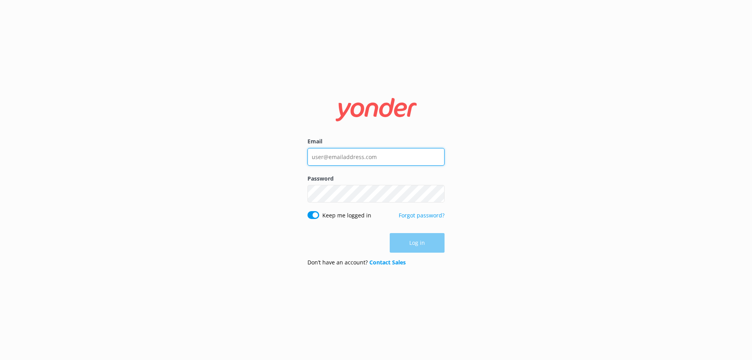
type input "[EMAIL_ADDRESS][DOMAIN_NAME]"
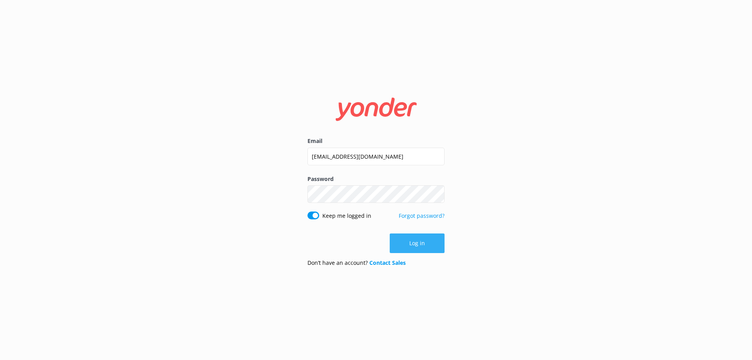
click at [412, 245] on button "Log in" at bounding box center [416, 243] width 55 height 20
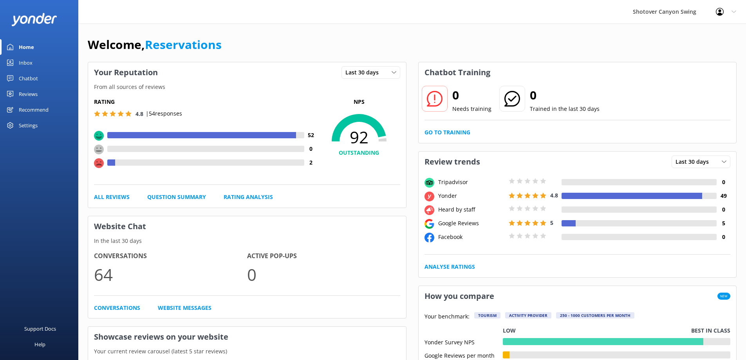
click at [51, 62] on link "Inbox" at bounding box center [39, 63] width 78 height 16
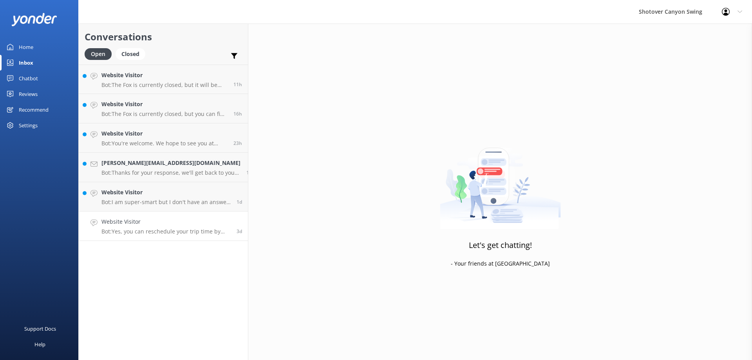
click at [159, 233] on p "Bot: Yes, you can reschedule your trip time by emailing us at [EMAIL_ADDRESS][D…" at bounding box center [165, 231] width 129 height 7
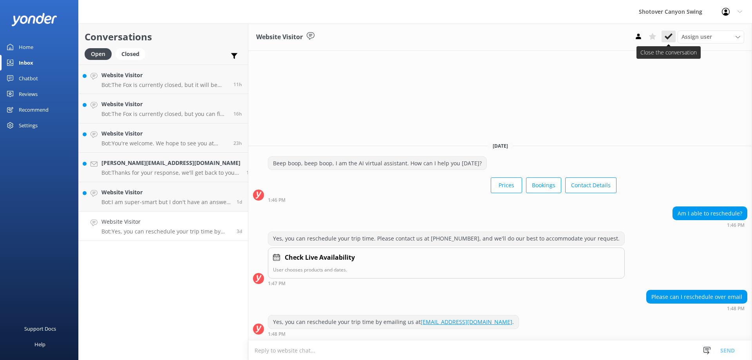
click at [664, 40] on icon at bounding box center [668, 36] width 8 height 8
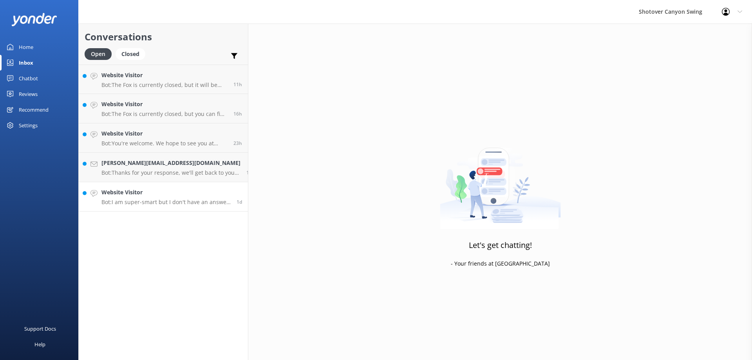
click at [189, 200] on p "Bot: I am super-smart but I don't have an answer for that in my knowledge base,…" at bounding box center [165, 201] width 129 height 7
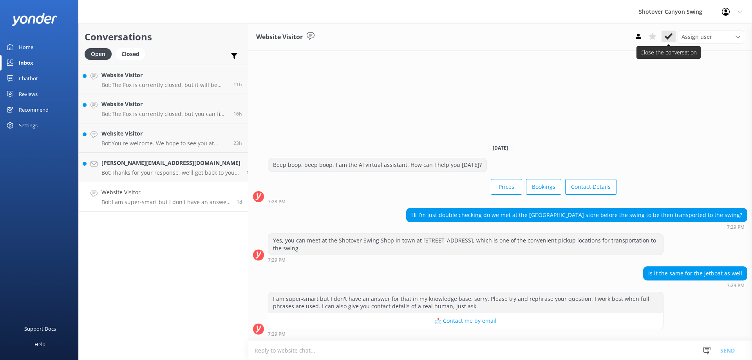
click at [665, 38] on use at bounding box center [668, 36] width 8 height 6
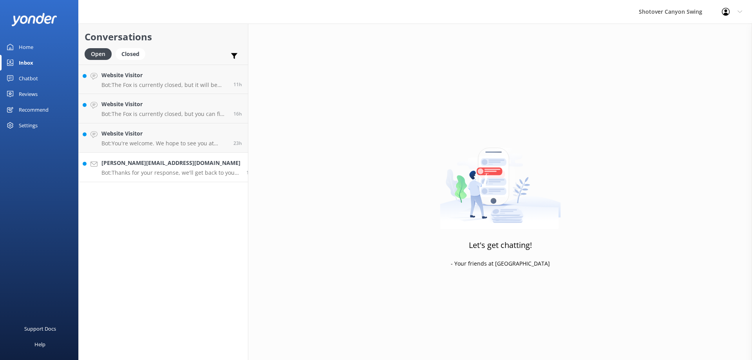
click at [135, 175] on p "Bot: Thanks for your response, we'll get back to you as soon as we can during o…" at bounding box center [170, 172] width 139 height 7
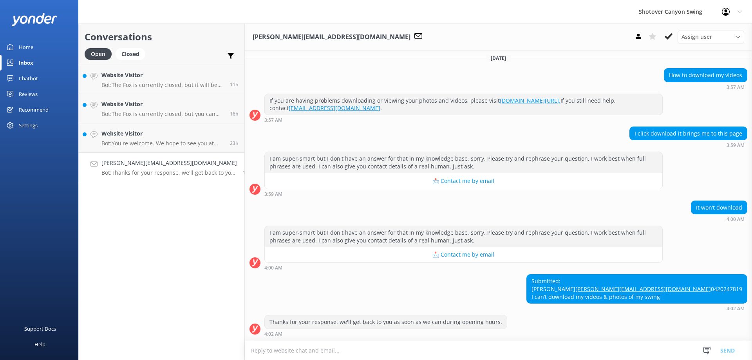
scroll to position [89, 0]
click at [140, 140] on p "Bot: You're welcome. We hope to see you at [GEOGRAPHIC_DATA] Swing soon!" at bounding box center [162, 143] width 123 height 7
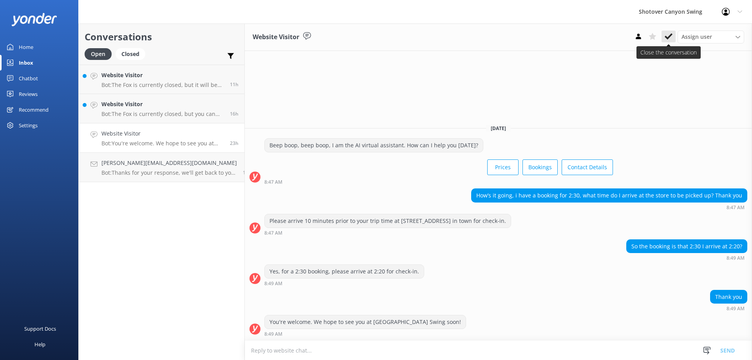
click at [669, 37] on use at bounding box center [668, 36] width 8 height 6
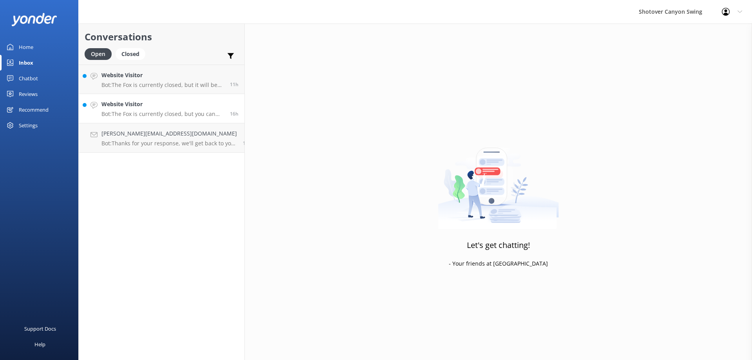
click at [150, 109] on div "Website Visitor Bot: The Fox is currently closed, but you can find more informa…" at bounding box center [162, 108] width 123 height 17
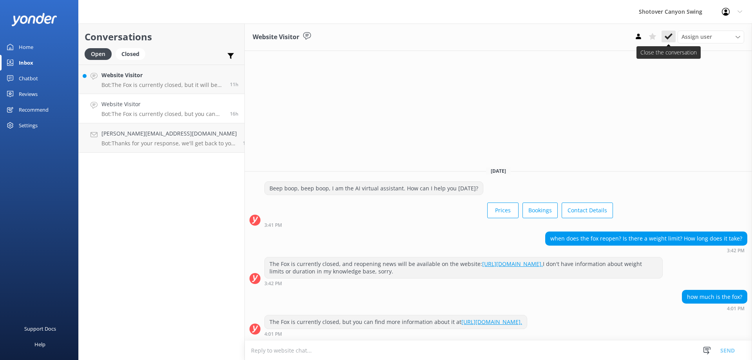
click at [664, 34] on button at bounding box center [668, 37] width 14 height 12
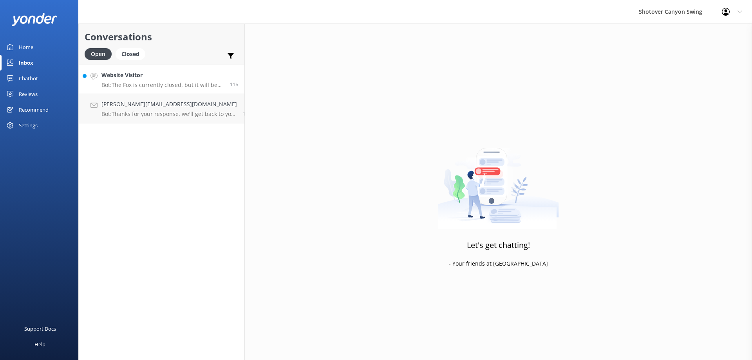
click at [155, 75] on h4 "Website Visitor" at bounding box center [162, 75] width 123 height 9
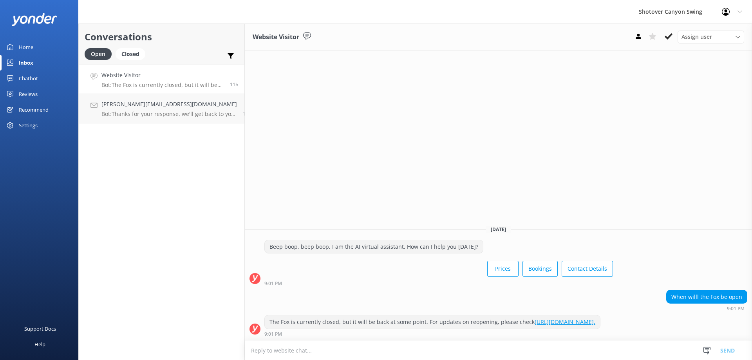
click at [672, 29] on div "Website Visitor Assign user [PERSON_NAME] [PERSON_NAME] Reservations [PERSON_NA…" at bounding box center [498, 36] width 507 height 27
click at [669, 36] on use at bounding box center [668, 36] width 8 height 6
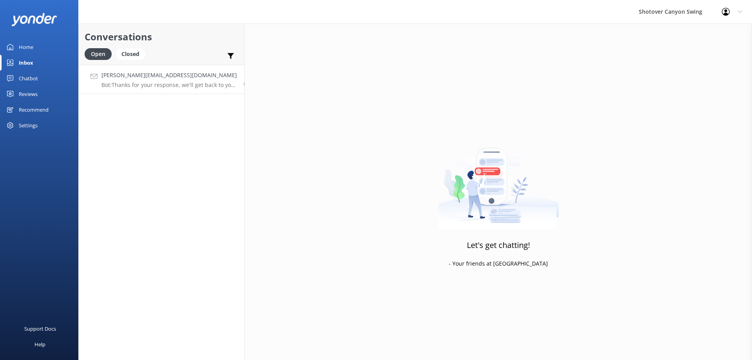
click at [170, 84] on p "Bot: Thanks for your response, we'll get back to you as soon as we can during o…" at bounding box center [168, 84] width 135 height 7
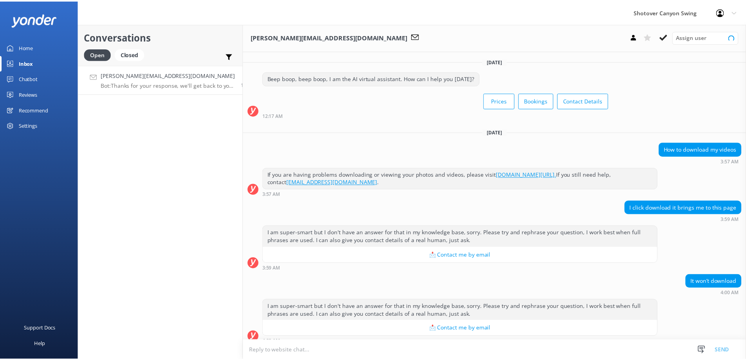
scroll to position [89, 0]
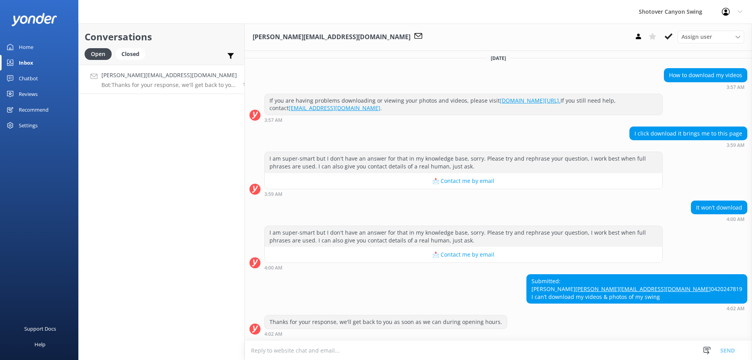
click at [183, 143] on div "Conversations Open Closed Important Assigned to me Unassigned [PERSON_NAME][EMA…" at bounding box center [161, 191] width 166 height 336
click at [49, 95] on link "Reviews" at bounding box center [39, 94] width 78 height 16
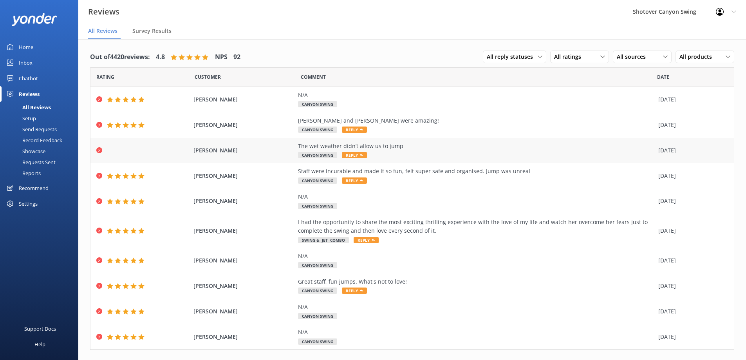
click at [237, 149] on span "[PERSON_NAME]" at bounding box center [243, 150] width 101 height 9
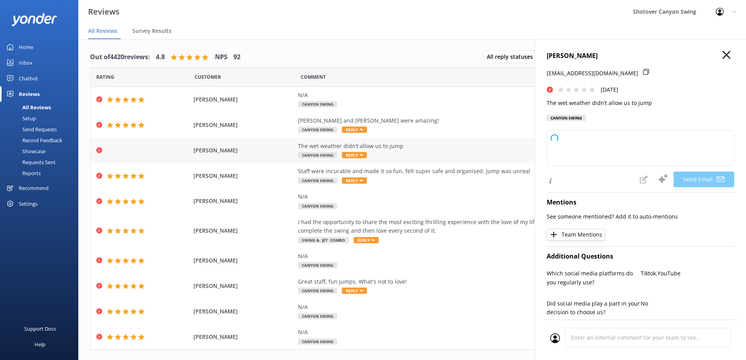
type textarea "Hi [PERSON_NAME], Thank you for your feedback. We're sorry the weather impacted…"
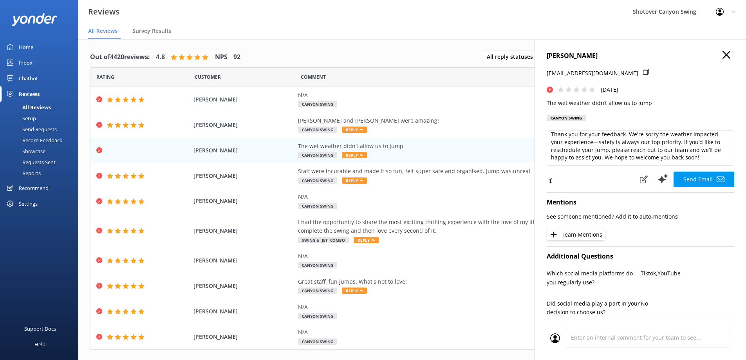
click at [722, 56] on icon at bounding box center [726, 55] width 8 height 8
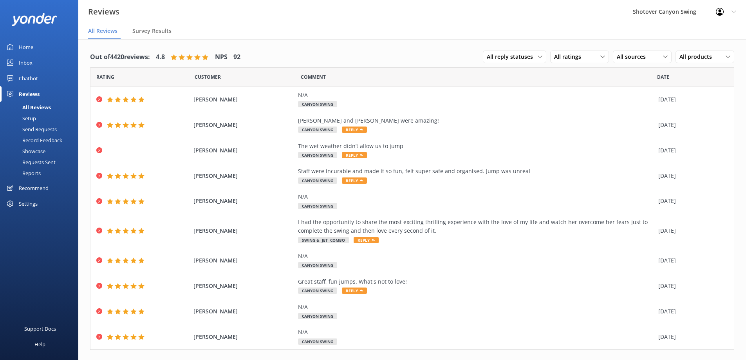
click at [165, 54] on h4 "4.8" at bounding box center [160, 57] width 9 height 10
drag, startPoint x: 168, startPoint y: 55, endPoint x: 115, endPoint y: 56, distance: 52.9
click at [135, 57] on div "Out of 4420 reviews: 4.8 NPS 92" at bounding box center [165, 57] width 150 height 20
click at [19, 64] on div "Inbox" at bounding box center [26, 63] width 14 height 16
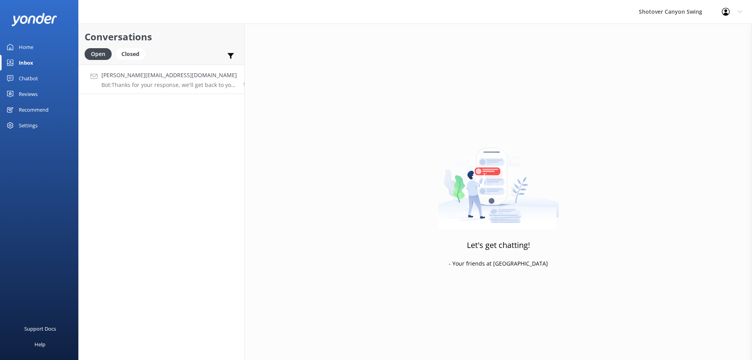
click at [151, 68] on link "[PERSON_NAME][EMAIL_ADDRESS][DOMAIN_NAME] Bot: Thanks for your response, we'll …" at bounding box center [162, 79] width 166 height 29
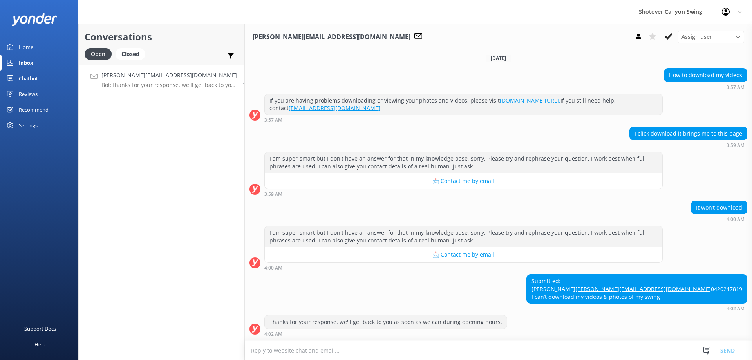
scroll to position [89, 0]
click at [665, 33] on icon at bounding box center [668, 36] width 8 height 8
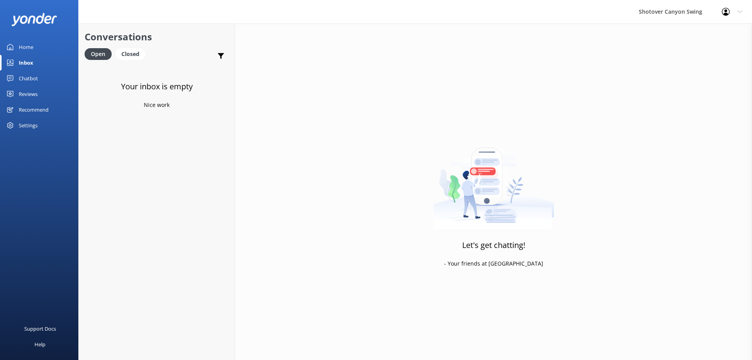
click at [45, 50] on link "Home" at bounding box center [39, 47] width 78 height 16
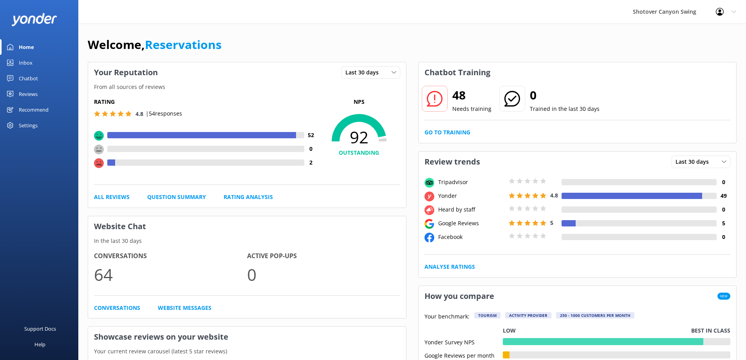
click at [48, 60] on link "Inbox" at bounding box center [39, 63] width 78 height 16
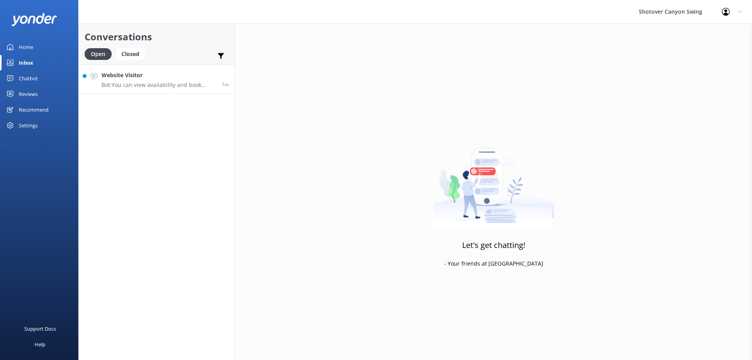
click at [155, 81] on div "Website Visitor Bot: You can view availability and book online at [URL][DOMAIN_…" at bounding box center [158, 79] width 114 height 17
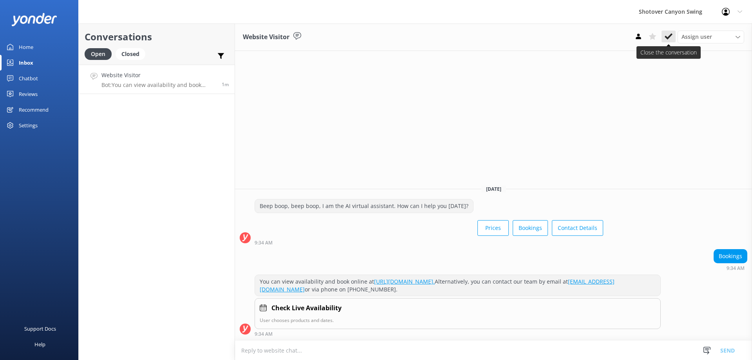
click at [667, 34] on icon at bounding box center [668, 36] width 8 height 8
